Goal: Task Accomplishment & Management: Manage account settings

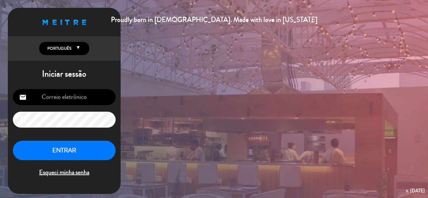
type input "[EMAIL_ADDRESS][DOMAIN_NAME]"
click at [92, 156] on button "ENTRAR" at bounding box center [64, 151] width 103 height 20
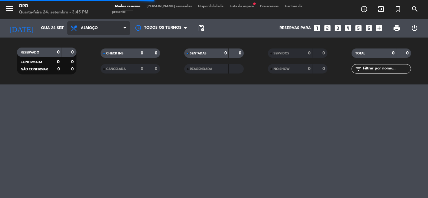
click at [90, 29] on span "Almoço" at bounding box center [89, 28] width 17 height 4
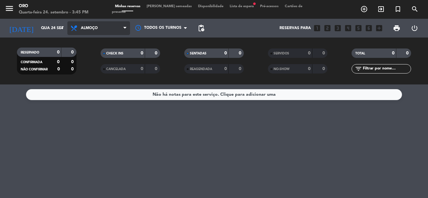
click at [89, 26] on span "Almoço" at bounding box center [89, 28] width 17 height 4
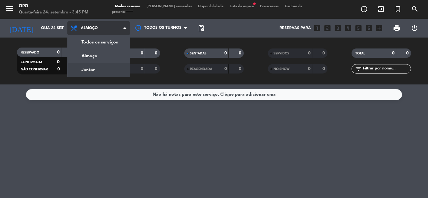
click at [95, 65] on div "menu Oro Quarta-feira 24. setembro - 3:45 PM Minhas reservas Mesas semeadas Dis…" at bounding box center [214, 42] width 428 height 85
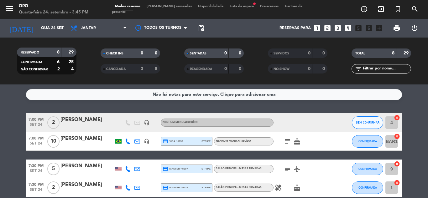
scroll to position [123, 0]
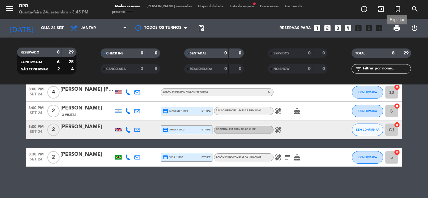
click at [395, 30] on span "print" at bounding box center [397, 28] width 8 height 8
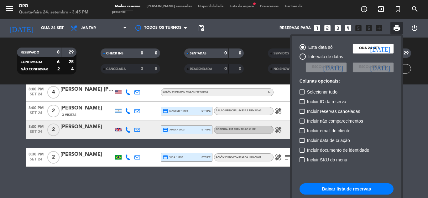
scroll to position [45, 0]
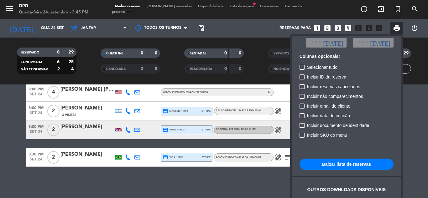
click at [332, 162] on button "Baixar lista de reservas" at bounding box center [346, 164] width 94 height 11
click at [416, 9] on div at bounding box center [214, 99] width 428 height 198
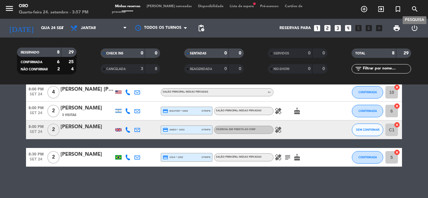
click at [415, 9] on icon "search" at bounding box center [415, 9] width 8 height 8
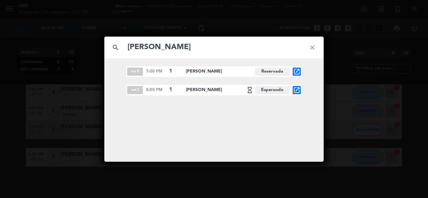
type input "[PERSON_NAME]"
click at [297, 89] on icon "open_in_new" at bounding box center [297, 90] width 8 height 8
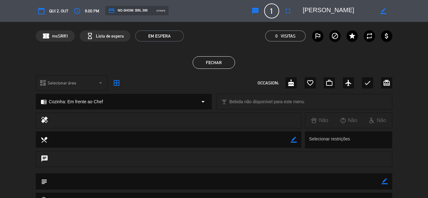
click at [224, 62] on button "Fechar" at bounding box center [214, 62] width 42 height 13
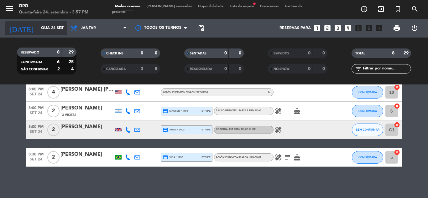
click at [59, 26] on icon "arrow_drop_down" at bounding box center [62, 28] width 8 height 8
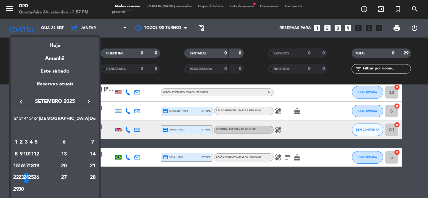
click at [87, 101] on icon "keyboard_arrow_right" at bounding box center [89, 102] width 8 height 8
click at [34, 140] on div "2" at bounding box center [31, 142] width 5 height 11
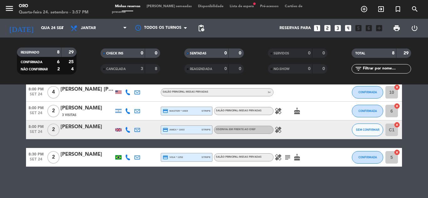
type input "Qui 2 out"
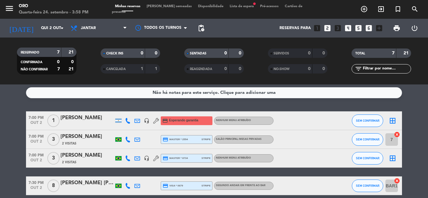
scroll to position [0, 0]
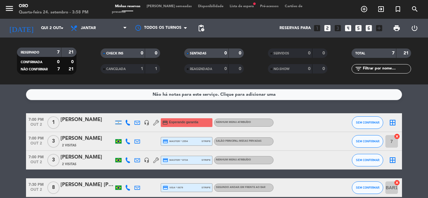
click at [170, 122] on span "Esperando garantia" at bounding box center [183, 122] width 29 height 5
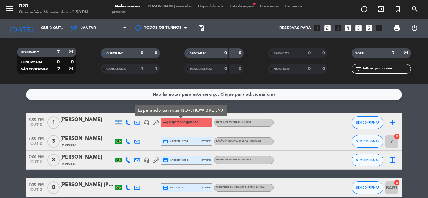
click at [226, 8] on span "Lista de espera fiber_manual_record" at bounding box center [241, 6] width 30 height 3
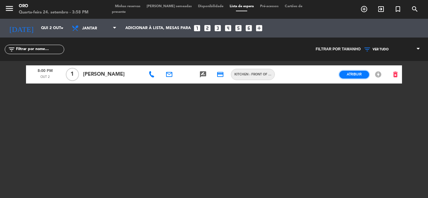
click at [359, 76] on span "Atribuir" at bounding box center [354, 74] width 15 height 5
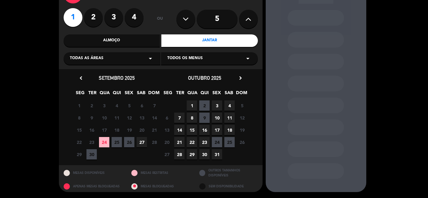
click at [203, 103] on span "2" at bounding box center [204, 106] width 10 height 10
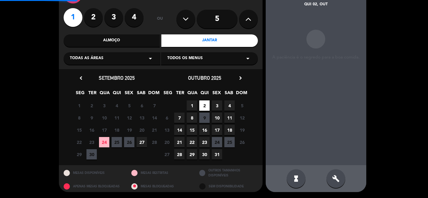
scroll to position [25, 0]
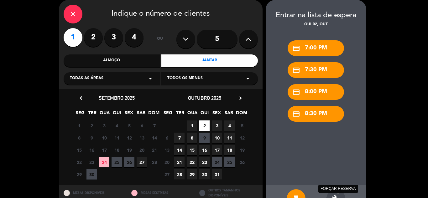
click at [336, 195] on icon "build" at bounding box center [336, 199] width 8 height 8
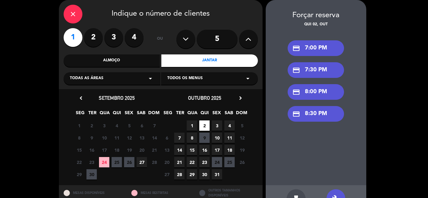
click at [328, 52] on div "credit_card 7:00 PM" at bounding box center [315, 48] width 56 height 16
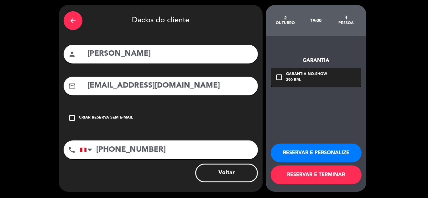
click at [316, 179] on button "RESERVAR E TERMINAR" at bounding box center [316, 175] width 91 height 19
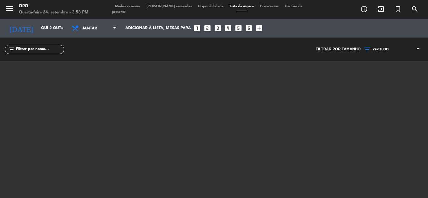
click at [121, 12] on div "Minhas reservas Mesas semeadas Disponibilidade Lista de espera Pré-acessos Cart…" at bounding box center [214, 9] width 204 height 11
click at [126, 8] on span "Minhas reservas" at bounding box center [128, 6] width 32 height 3
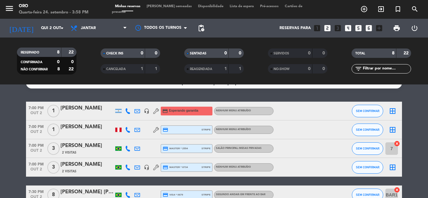
scroll to position [11, 0]
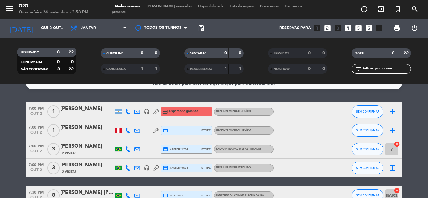
click at [99, 111] on div "[PERSON_NAME]" at bounding box center [86, 109] width 53 height 8
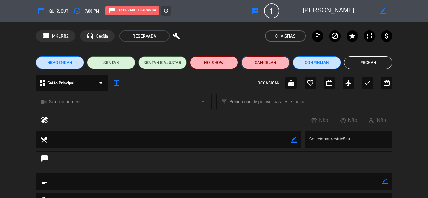
click at [268, 59] on button "Cancelar" at bounding box center [265, 62] width 48 height 13
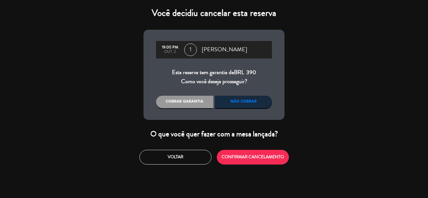
click at [194, 100] on div "Cobrar garantia" at bounding box center [184, 102] width 57 height 13
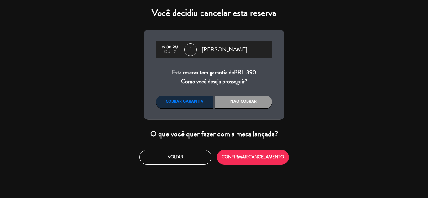
click at [225, 99] on div "Não cobrar" at bounding box center [243, 102] width 57 height 13
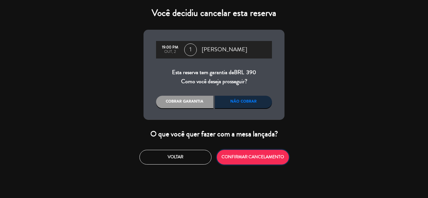
click at [254, 159] on button "CONFIRMAR CANCELAMENTO" at bounding box center [253, 157] width 72 height 15
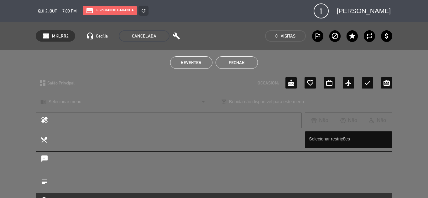
click at [240, 65] on button "Fechar" at bounding box center [236, 62] width 42 height 13
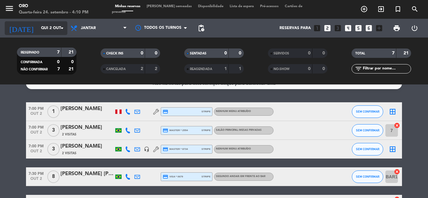
click at [40, 26] on input "Qui 2 out" at bounding box center [64, 28] width 53 height 11
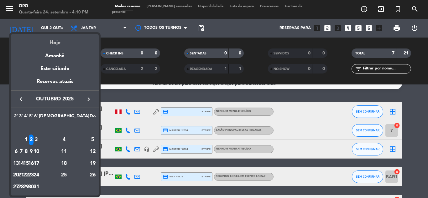
click at [59, 38] on div "Hoje" at bounding box center [55, 40] width 88 height 13
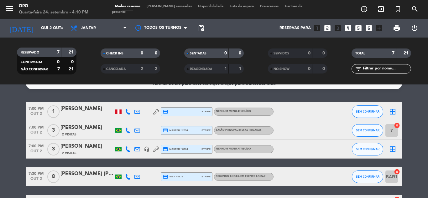
type input "Qua 24 set"
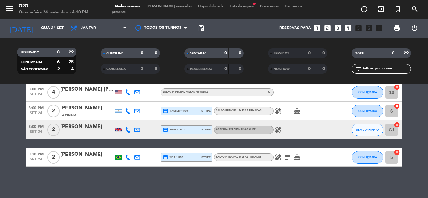
scroll to position [92, 0]
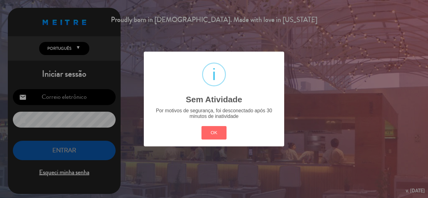
type input "[EMAIL_ADDRESS][DOMAIN_NAME]"
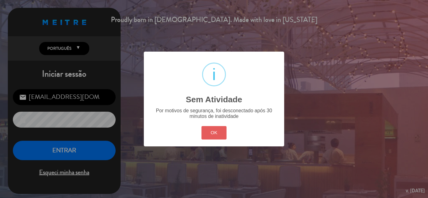
click at [207, 129] on button "OK" at bounding box center [213, 132] width 25 height 13
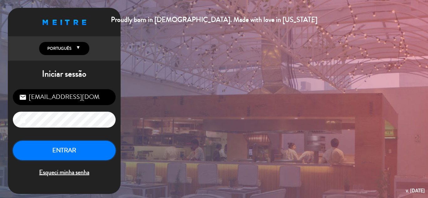
click at [98, 151] on button "ENTRAR" at bounding box center [64, 151] width 103 height 20
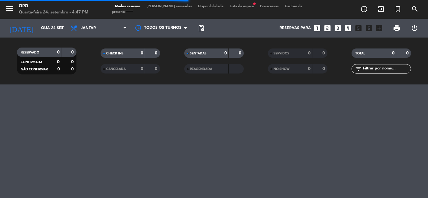
click at [325, 28] on icon "looks_two" at bounding box center [327, 28] width 8 height 8
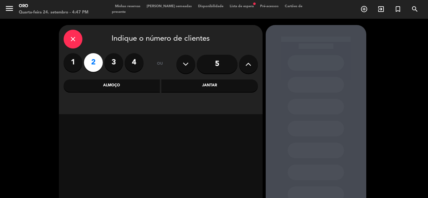
click at [181, 87] on div "Jantar" at bounding box center [209, 86] width 96 height 13
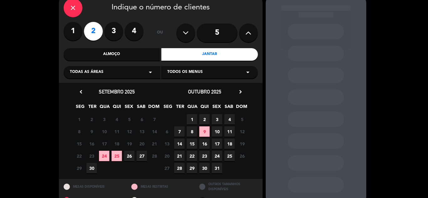
click at [104, 156] on span "24" at bounding box center [104, 156] width 10 height 10
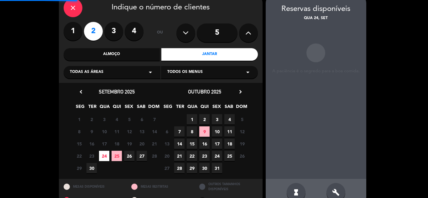
scroll to position [25, 0]
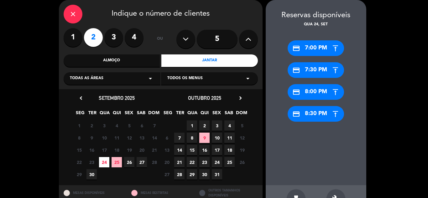
click at [310, 51] on div "credit_card 7:00 PM" at bounding box center [315, 48] width 56 height 16
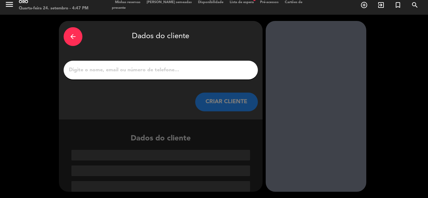
scroll to position [4, 0]
click at [188, 66] on input "1" at bounding box center [160, 70] width 185 height 9
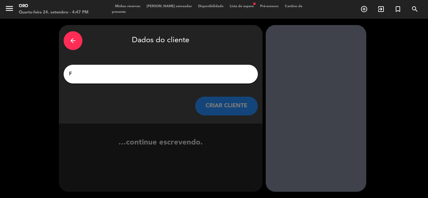
scroll to position [0, 0]
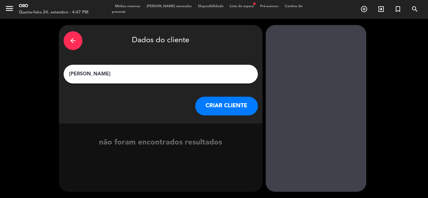
type input "[PERSON_NAME]"
click at [208, 105] on button "CRIAR CLIENTE" at bounding box center [226, 106] width 63 height 19
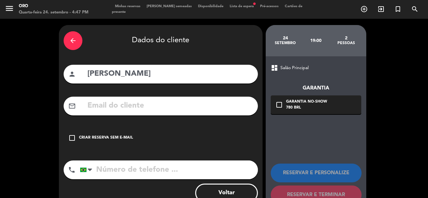
click at [183, 109] on input "text" at bounding box center [170, 106] width 166 height 13
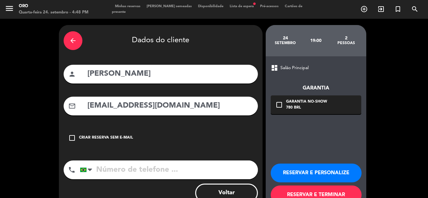
type input "[EMAIL_ADDRESS][DOMAIN_NAME]"
click at [211, 166] on input "tel" at bounding box center [169, 170] width 178 height 19
type input "21997125992"
click at [343, 111] on div "check_box_outline_blank Garantia No-show 780 BRL" at bounding box center [316, 105] width 90 height 19
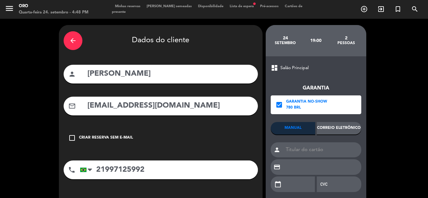
click at [346, 126] on div "Correio eletrônico" at bounding box center [339, 128] width 44 height 13
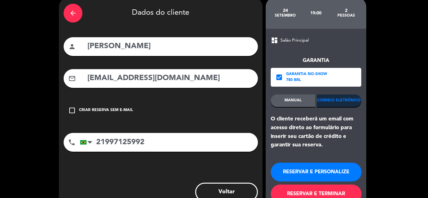
scroll to position [47, 0]
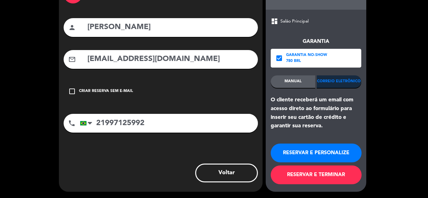
click at [345, 173] on button "RESERVAR E TERMINAR" at bounding box center [316, 175] width 91 height 19
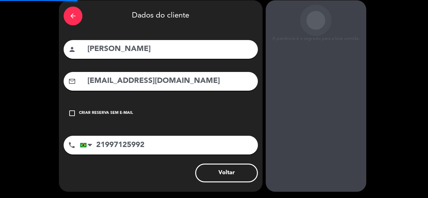
scroll to position [25, 0]
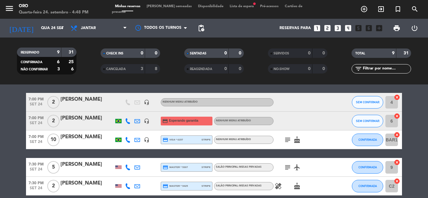
scroll to position [31, 0]
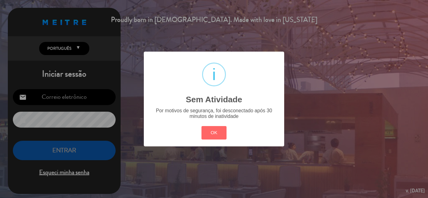
type input "[EMAIL_ADDRESS][DOMAIN_NAME]"
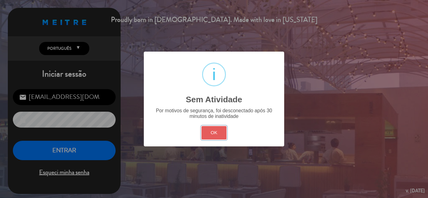
click at [219, 130] on button "OK" at bounding box center [213, 132] width 25 height 13
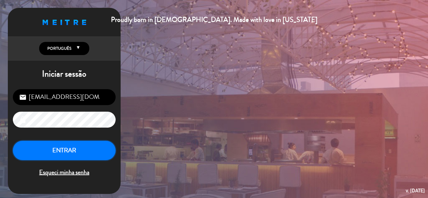
click at [92, 150] on button "ENTRAR" at bounding box center [64, 151] width 103 height 20
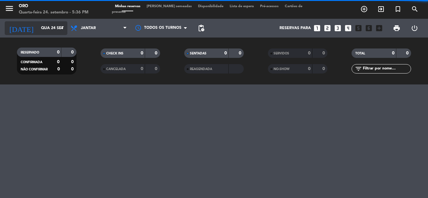
click at [50, 32] on input "Qua 24 set" at bounding box center [64, 28] width 53 height 11
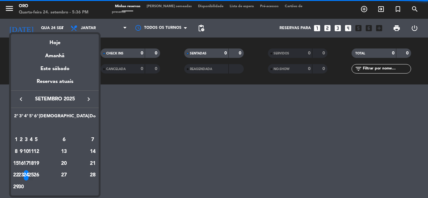
click at [34, 172] on div "25" at bounding box center [31, 175] width 5 height 11
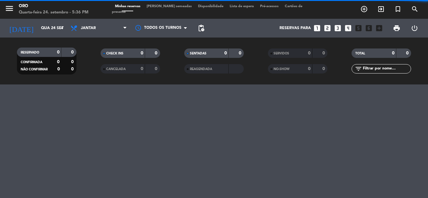
type input "Qui 25 set"
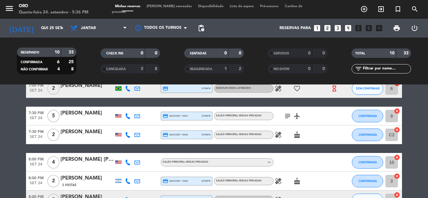
scroll to position [161, 0]
